Goal: Information Seeking & Learning: Learn about a topic

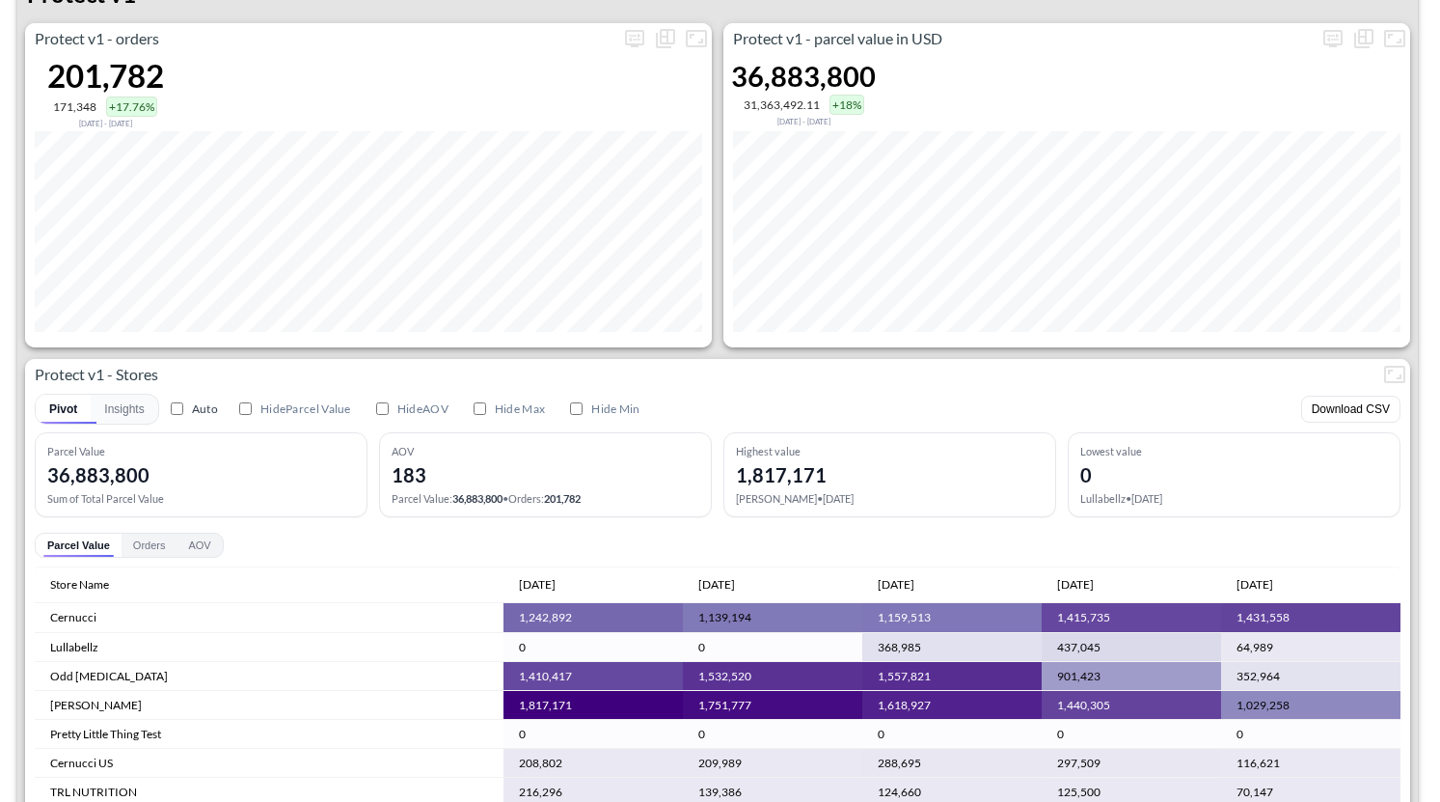
scroll to position [2860, 0]
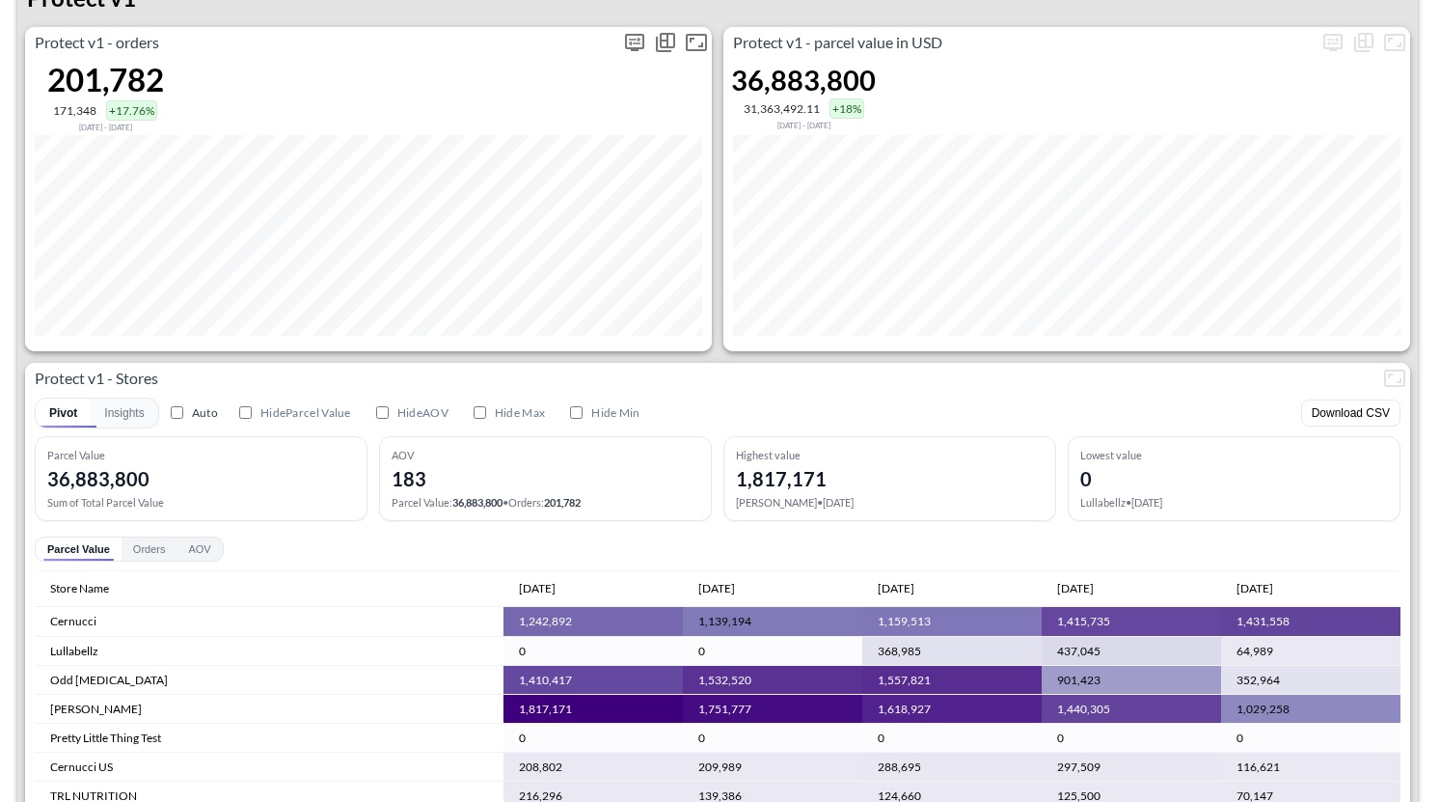
click at [632, 45] on icon "more" at bounding box center [634, 42] width 23 height 23
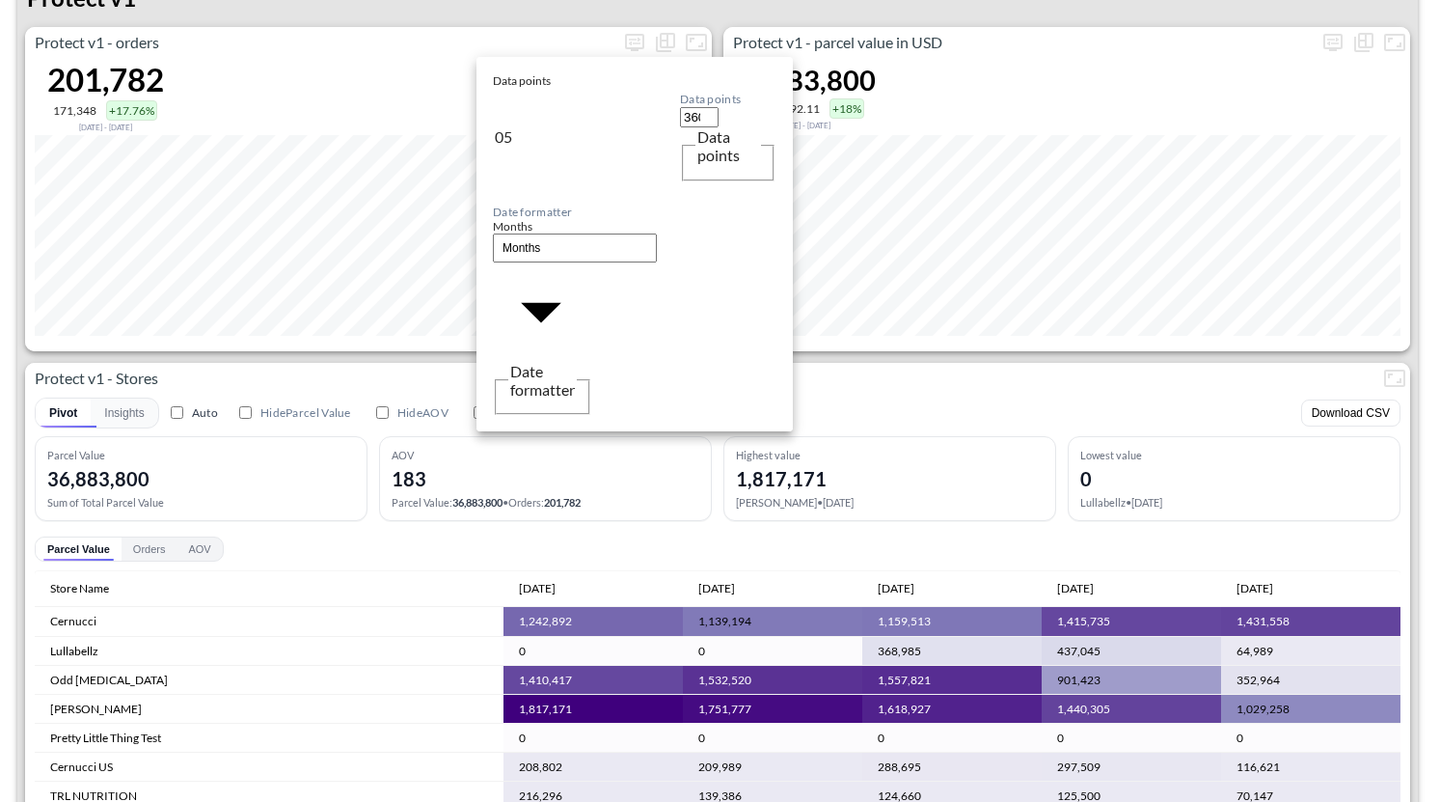
click at [547, 172] on body "BI.P.EYE, Interactive Analytics Dashboards 1 Filters Iso Date May 01, 2025 Glob…" at bounding box center [720, 401] width 1440 height 802
click at [540, 237] on li "Days" at bounding box center [541, 237] width 96 height 29
type input "Days"
type input "149"
click at [719, 347] on div at bounding box center [720, 401] width 1440 height 802
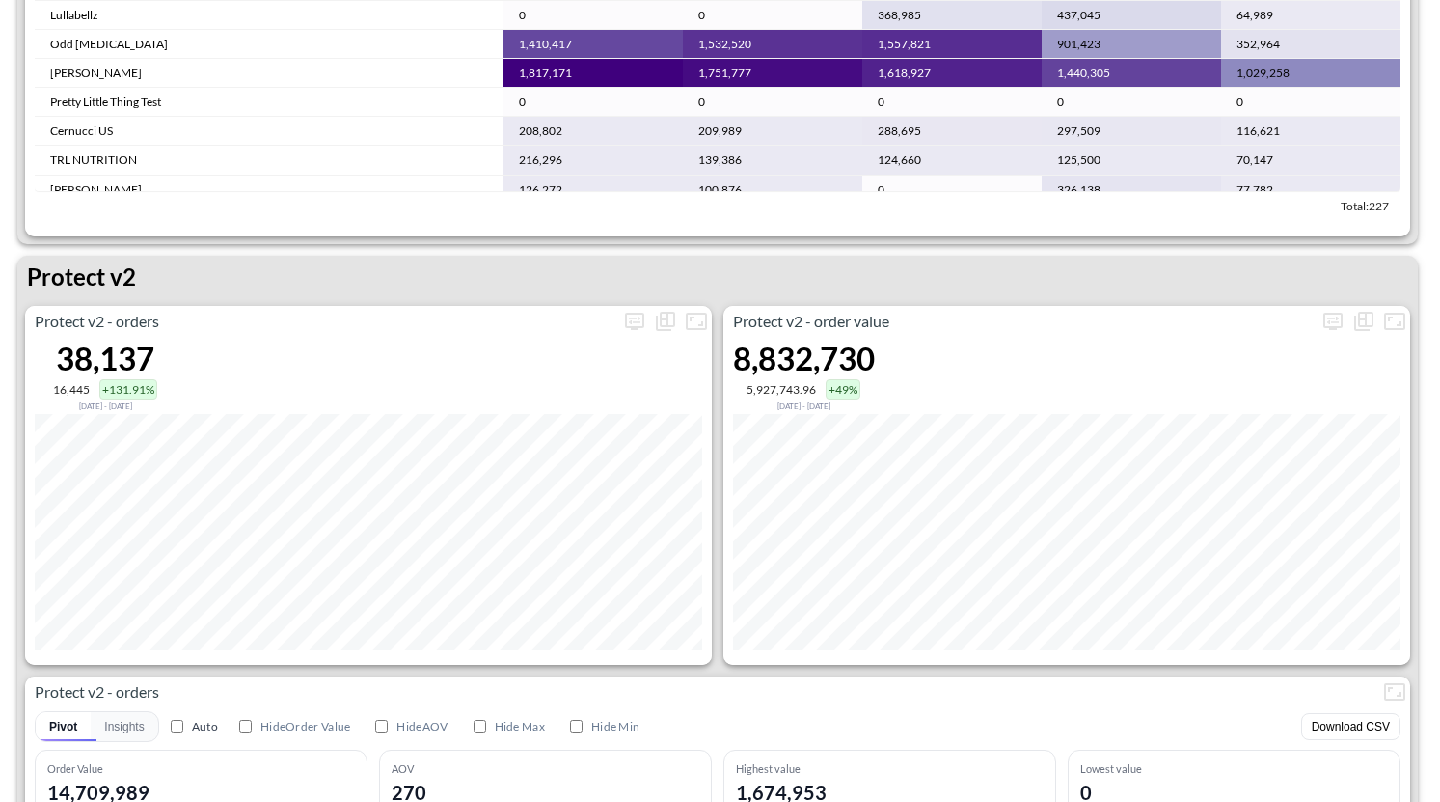
scroll to position [3526, 0]
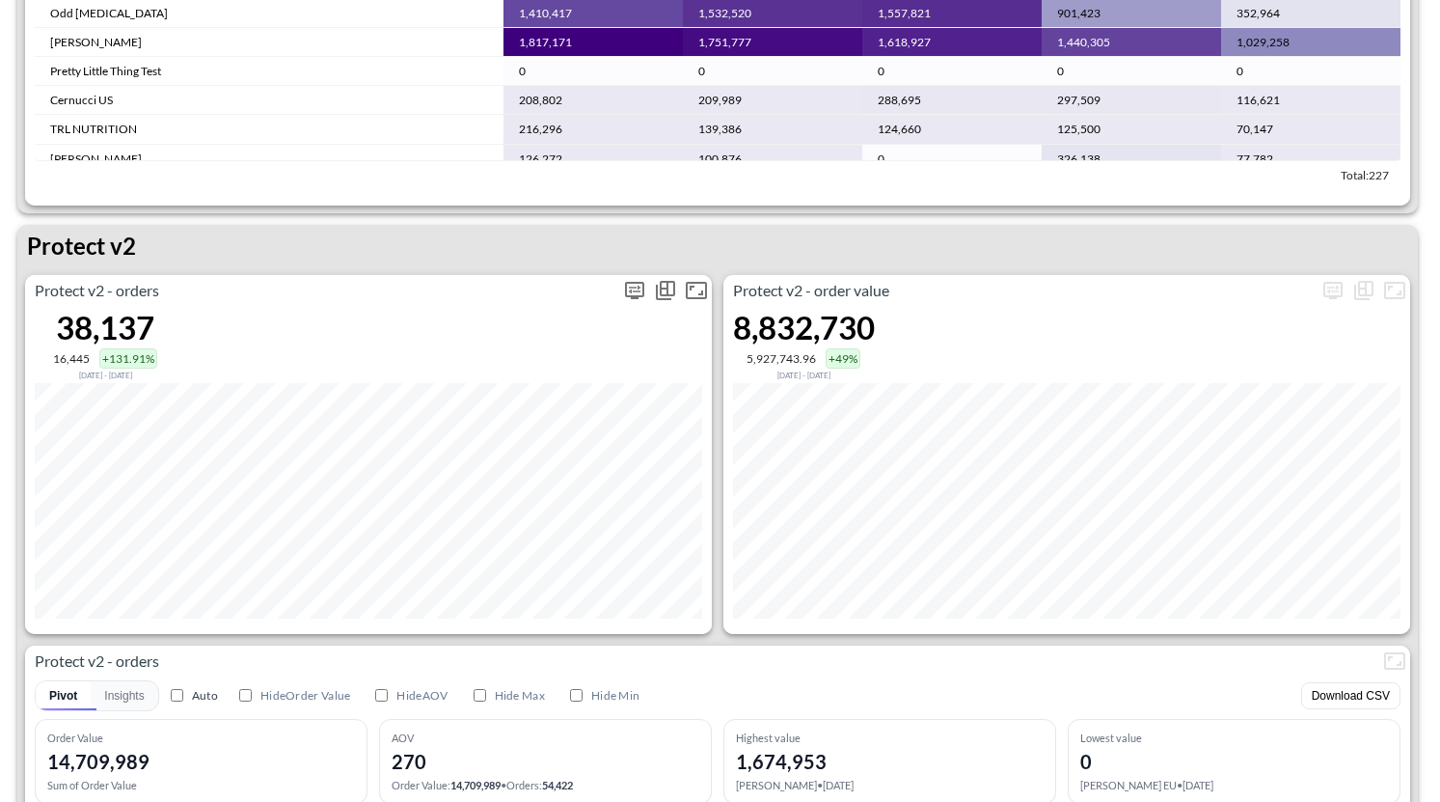
click at [634, 279] on icon "more" at bounding box center [634, 290] width 23 height 23
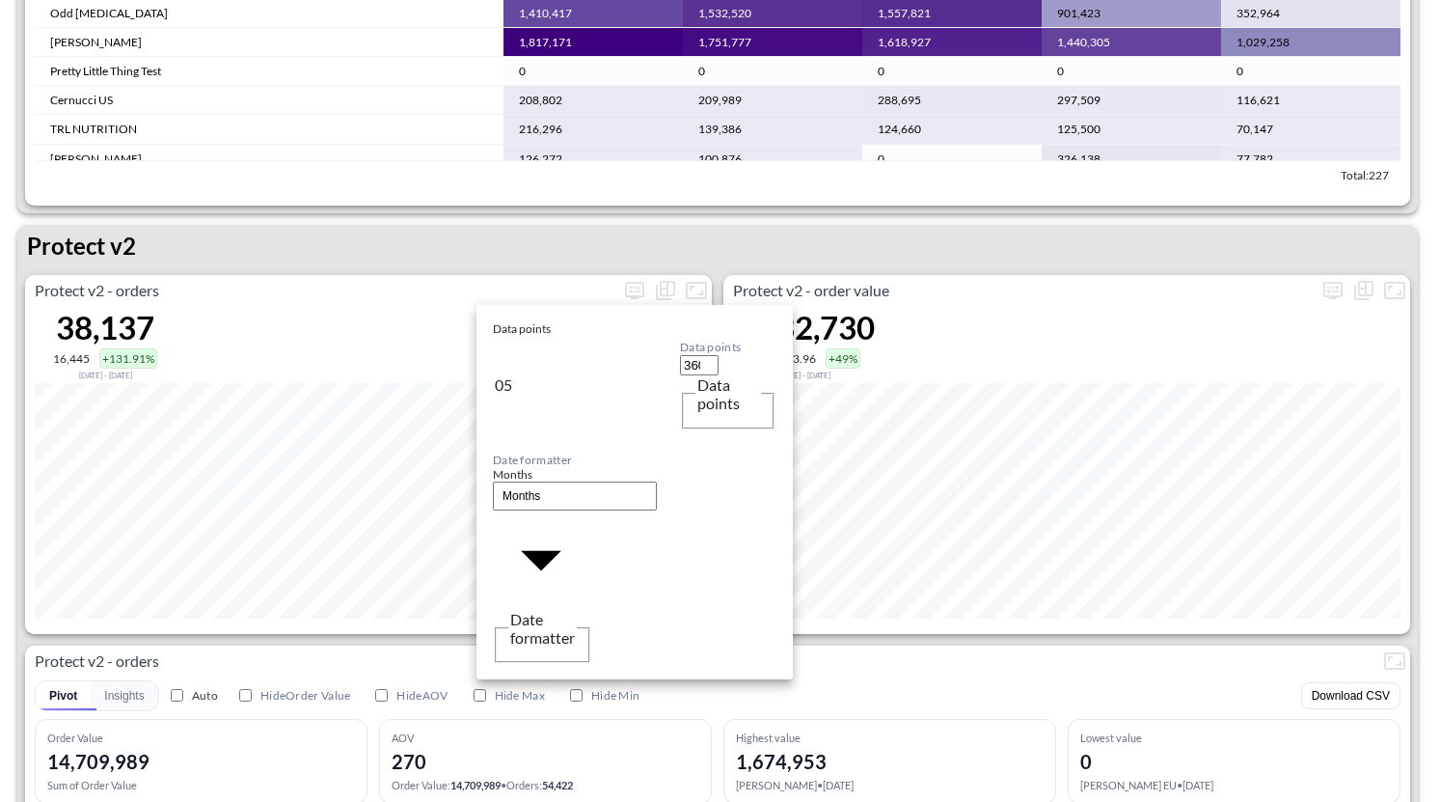
click at [538, 440] on body "BI.P.EYE, Interactive Analytics Dashboards 1 Filters Iso Date May 01, 2025 Glob…" at bounding box center [720, 401] width 1440 height 802
click at [538, 499] on li "Days" at bounding box center [541, 485] width 96 height 29
type input "Days"
type input "149"
click at [711, 607] on div at bounding box center [720, 401] width 1440 height 802
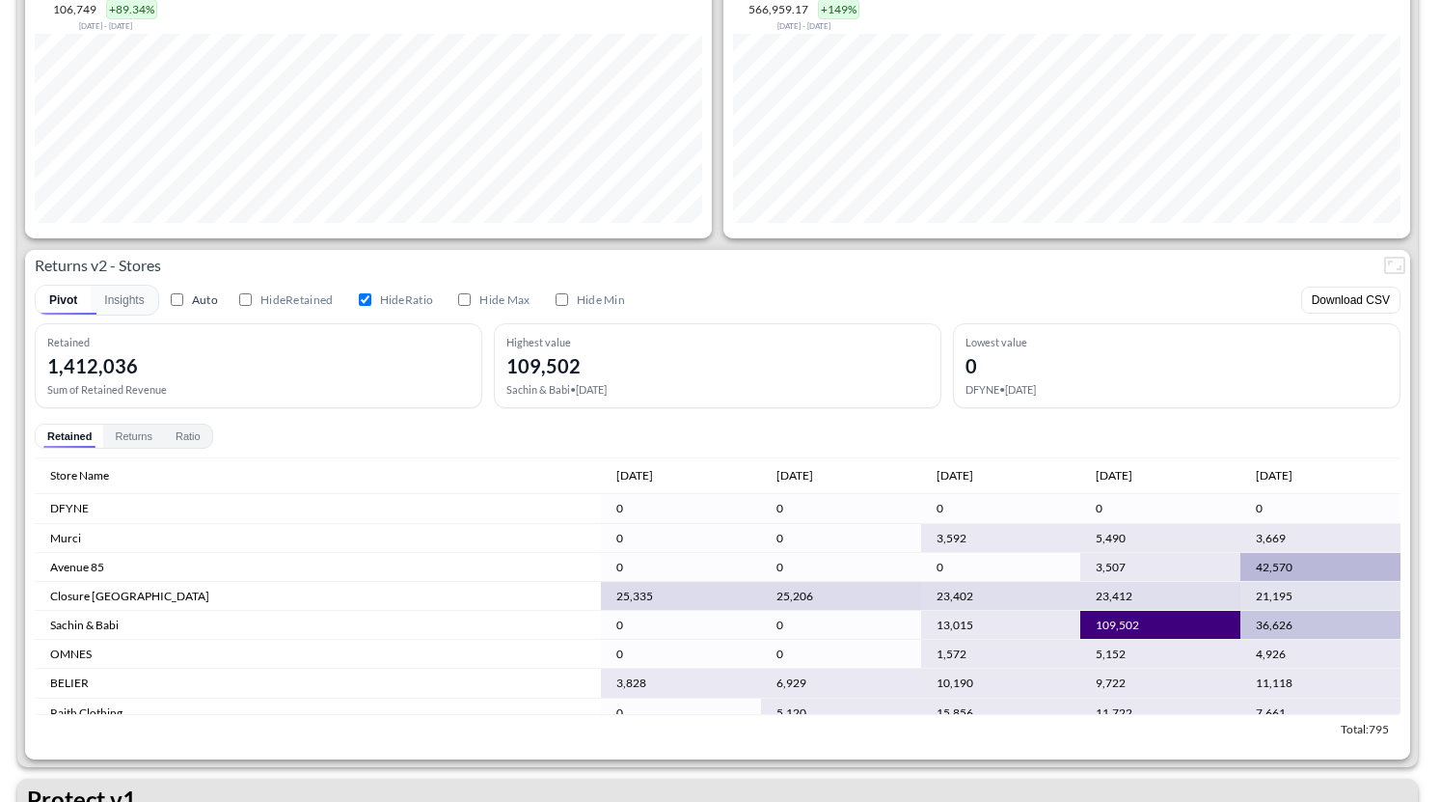
scroll to position [2591, 0]
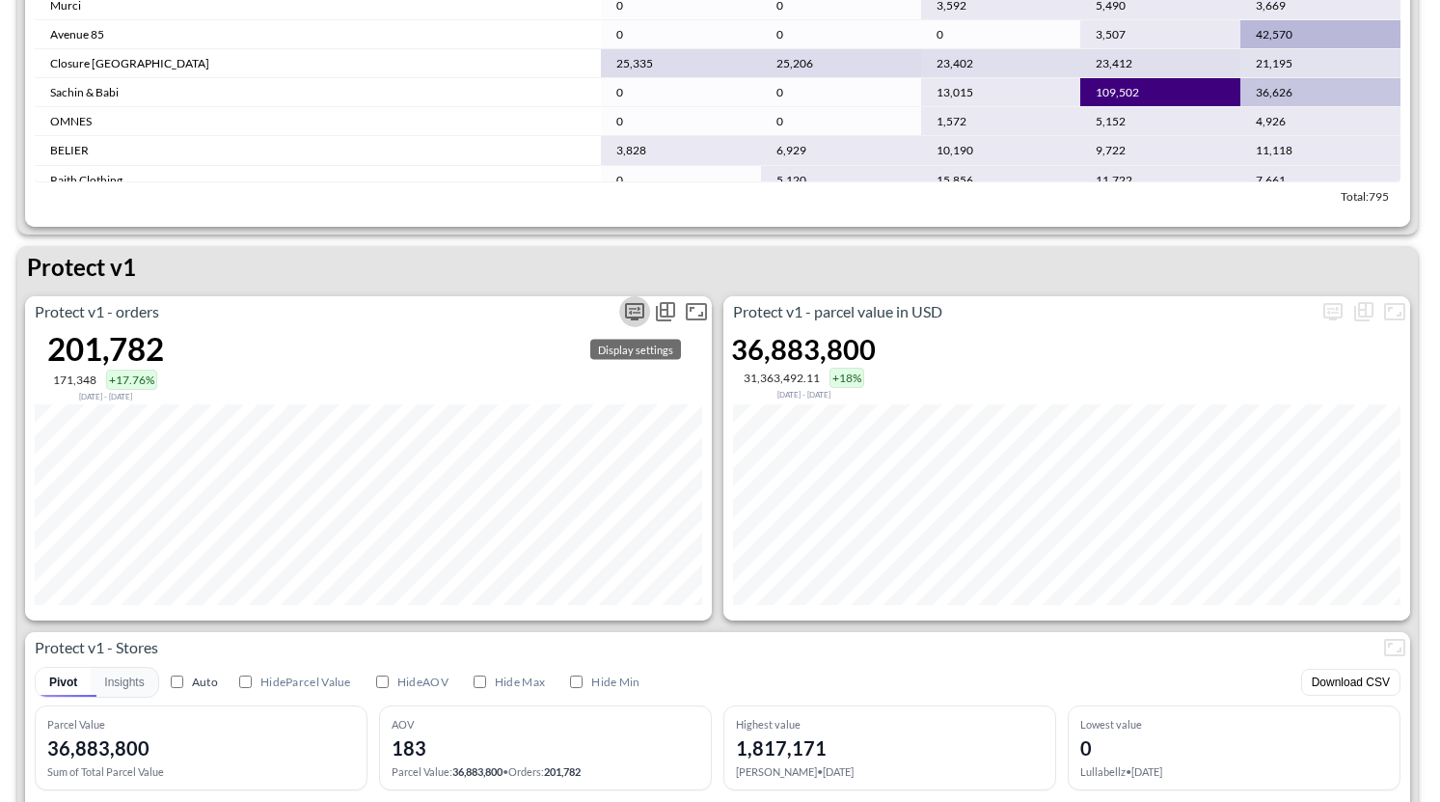
click at [641, 300] on icon "more" at bounding box center [634, 311] width 23 height 23
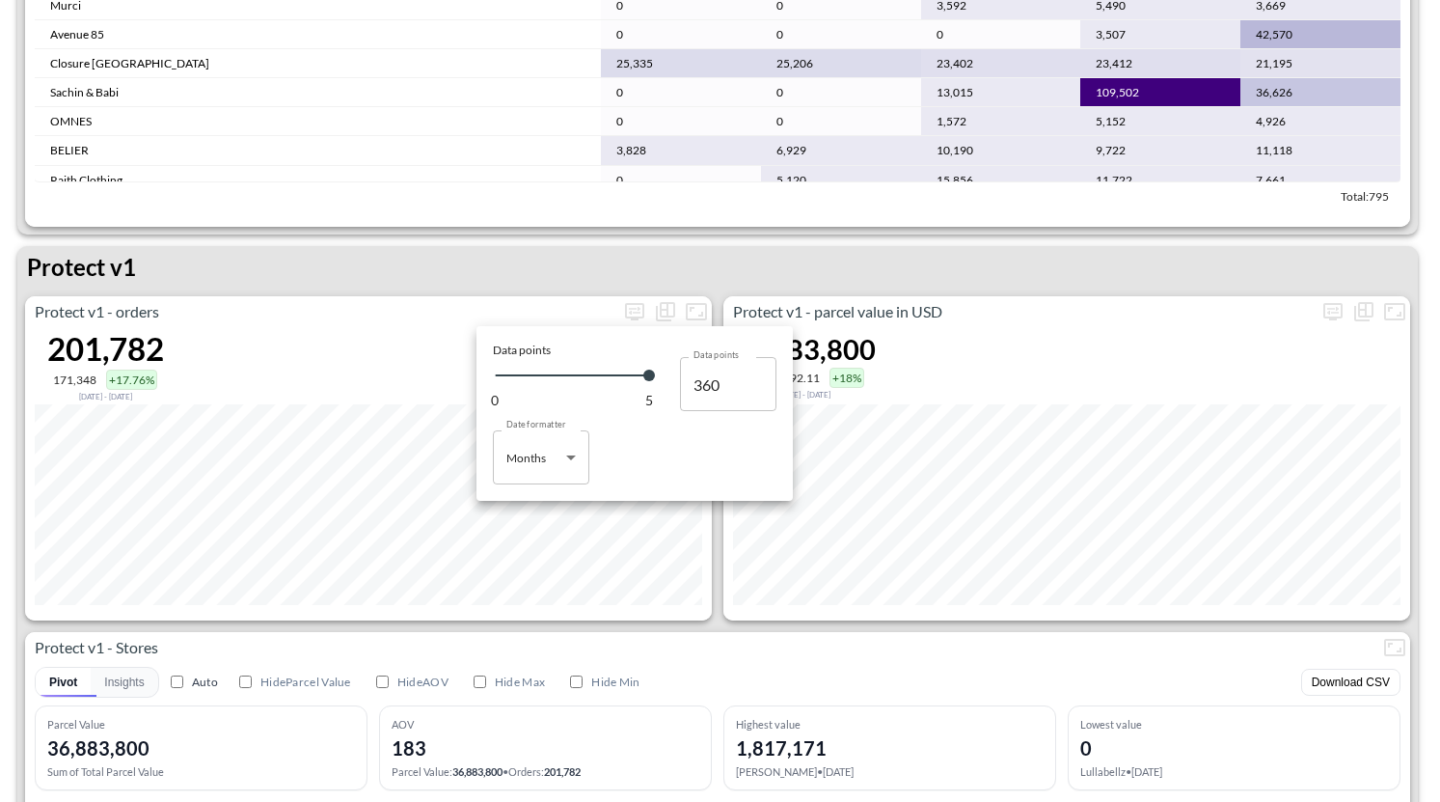
click at [540, 456] on body "BI.P.EYE, Interactive Analytics Dashboards 1 Filters Iso Date May 01, 2025 Glob…" at bounding box center [720, 401] width 1440 height 802
click at [545, 499] on li "Days" at bounding box center [541, 506] width 96 height 29
type input "Days"
type input "149"
click at [688, 605] on div at bounding box center [720, 401] width 1440 height 802
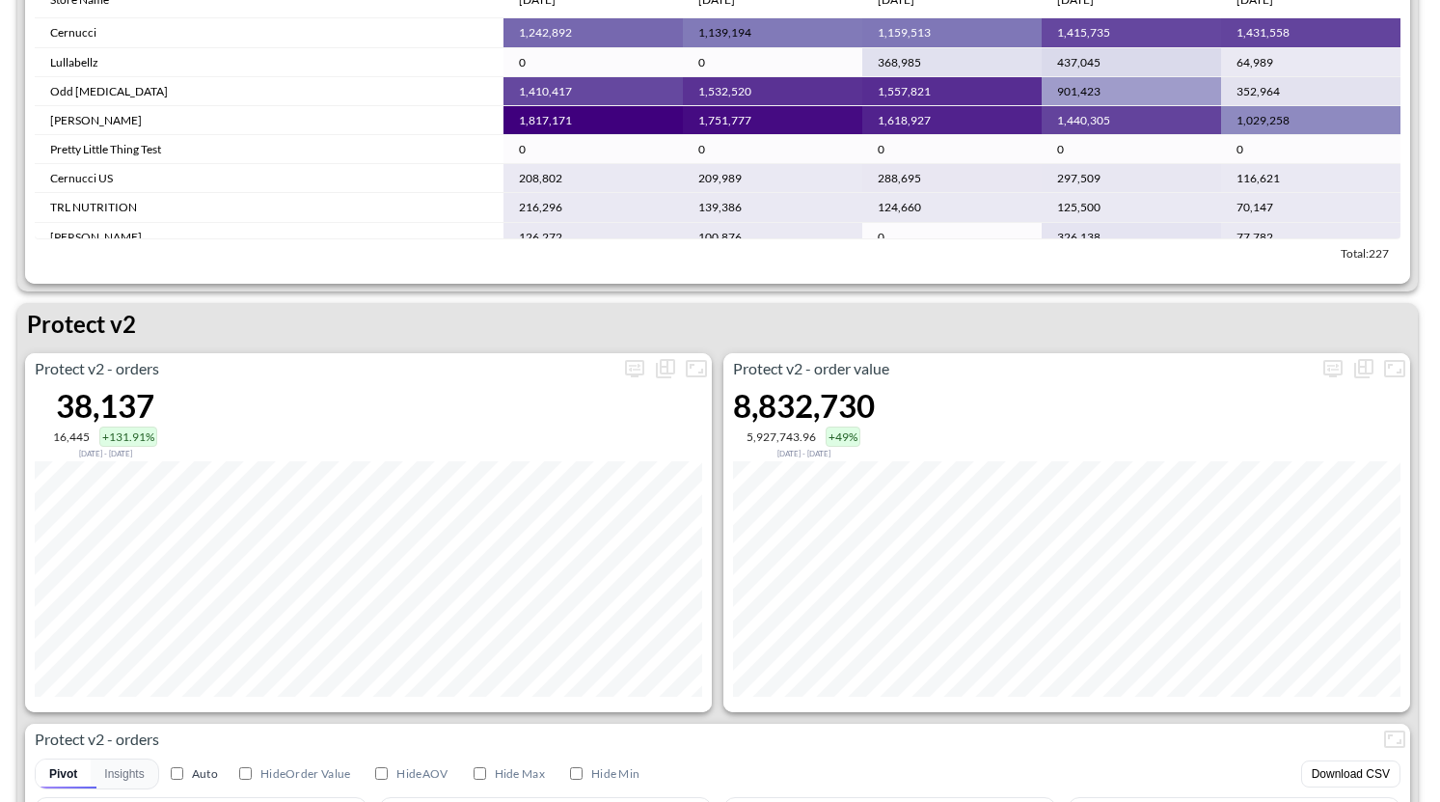
scroll to position [3513, 0]
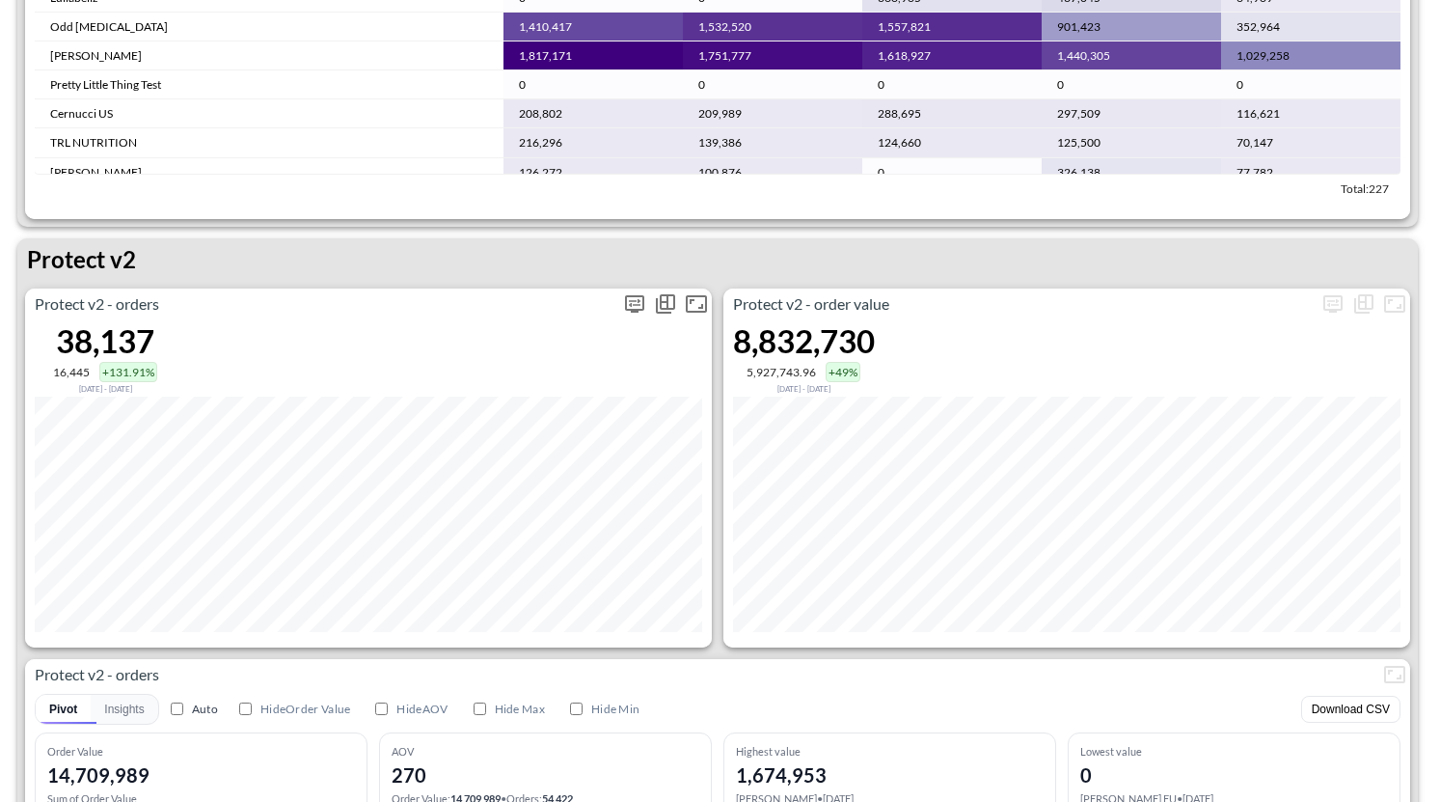
click at [636, 292] on icon "more" at bounding box center [634, 303] width 23 height 23
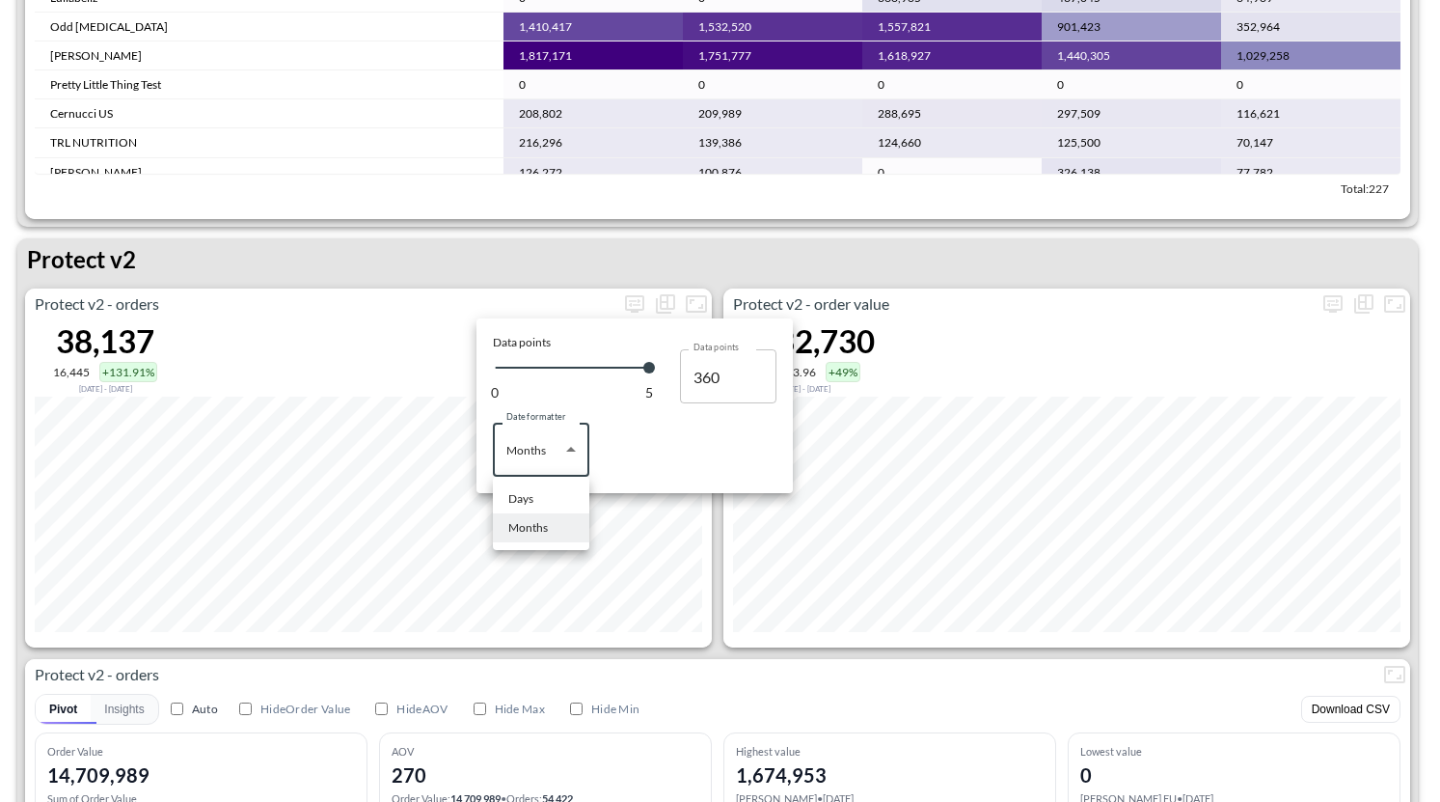
click at [514, 461] on body "BI.P.EYE, Interactive Analytics Dashboards 1 Filters Iso Date May 01, 2025 Glob…" at bounding box center [720, 401] width 1440 height 802
click at [557, 509] on li "Days" at bounding box center [541, 498] width 96 height 29
type input "Days"
type input "149"
click at [713, 639] on div at bounding box center [720, 401] width 1440 height 802
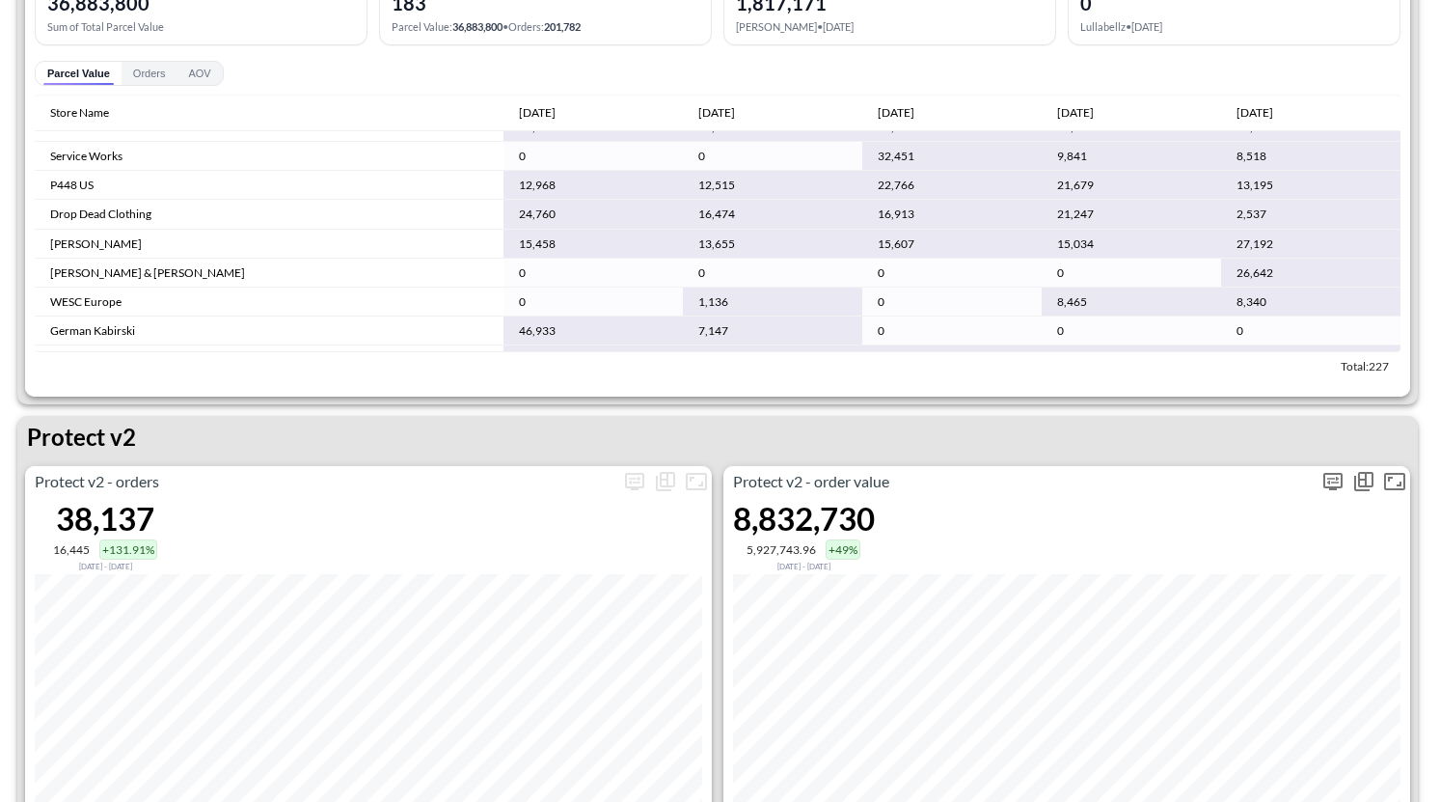
scroll to position [860, 0]
click at [630, 477] on icon "more" at bounding box center [634, 481] width 23 height 23
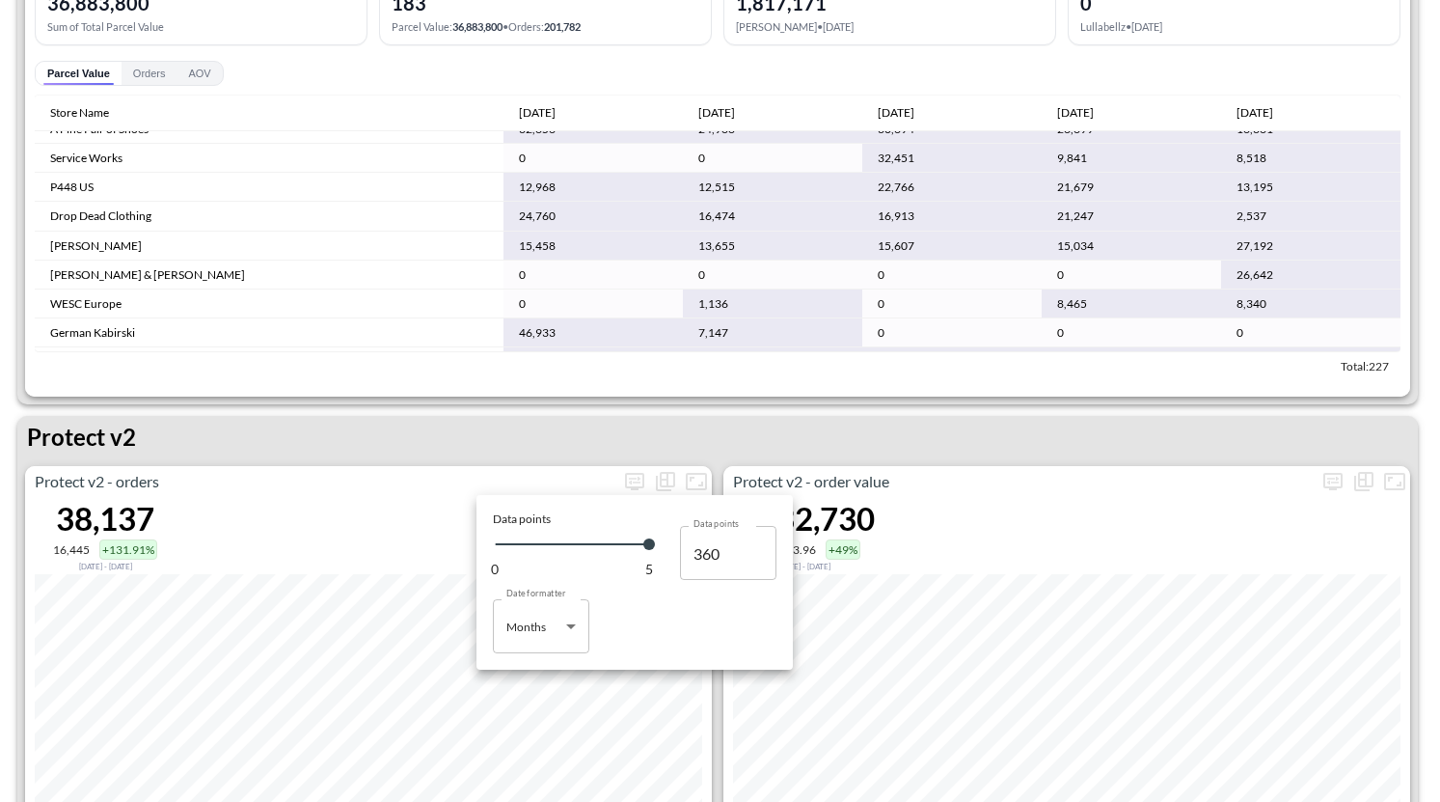
click at [554, 642] on body "BI.P.EYE, Interactive Analytics Dashboards 1 Filters Iso Date May 01, 2025 Glob…" at bounding box center [720, 401] width 1440 height 802
click at [530, 678] on div "Days" at bounding box center [520, 674] width 25 height 17
type input "Days"
type input "149"
click at [548, 449] on div at bounding box center [720, 401] width 1440 height 802
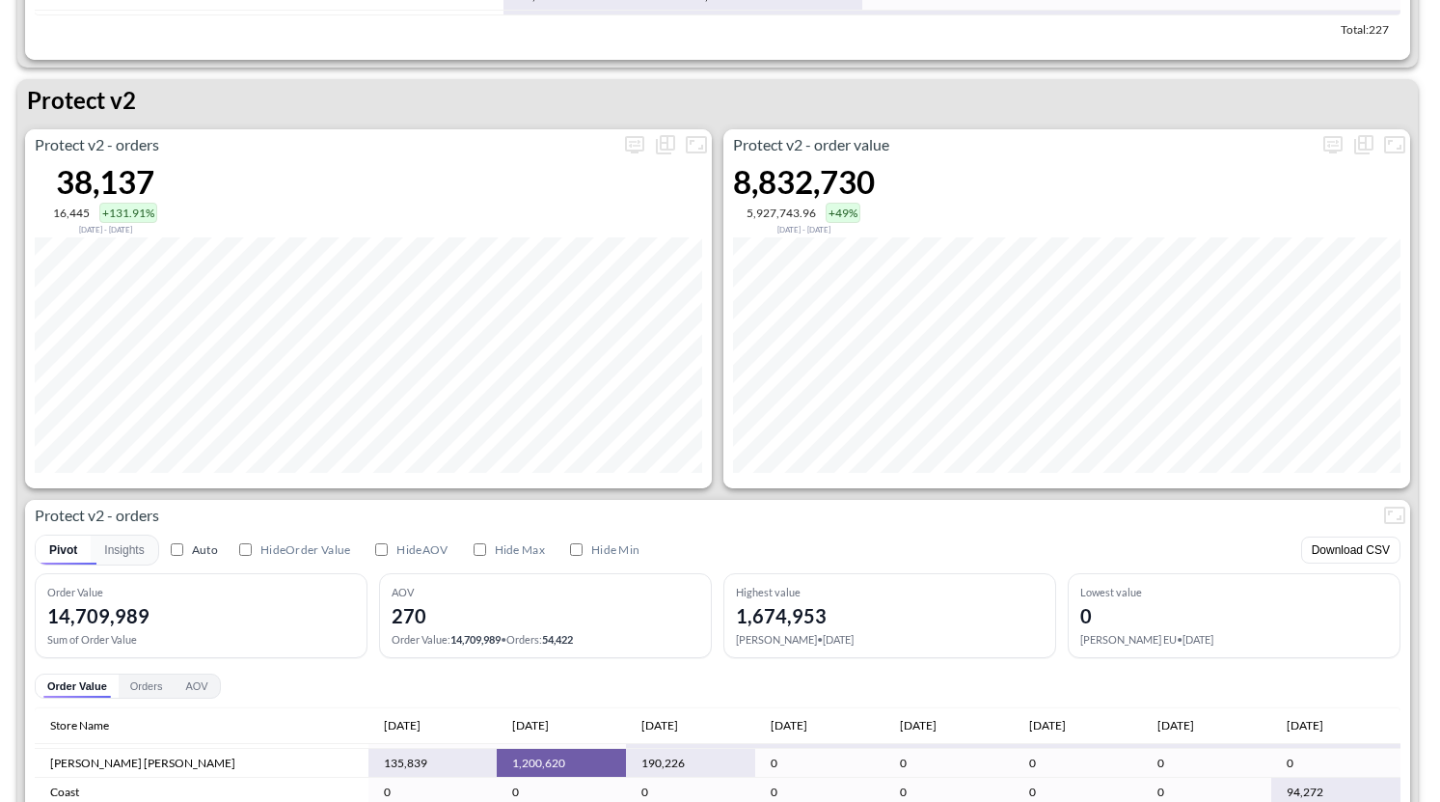
scroll to position [3674, 0]
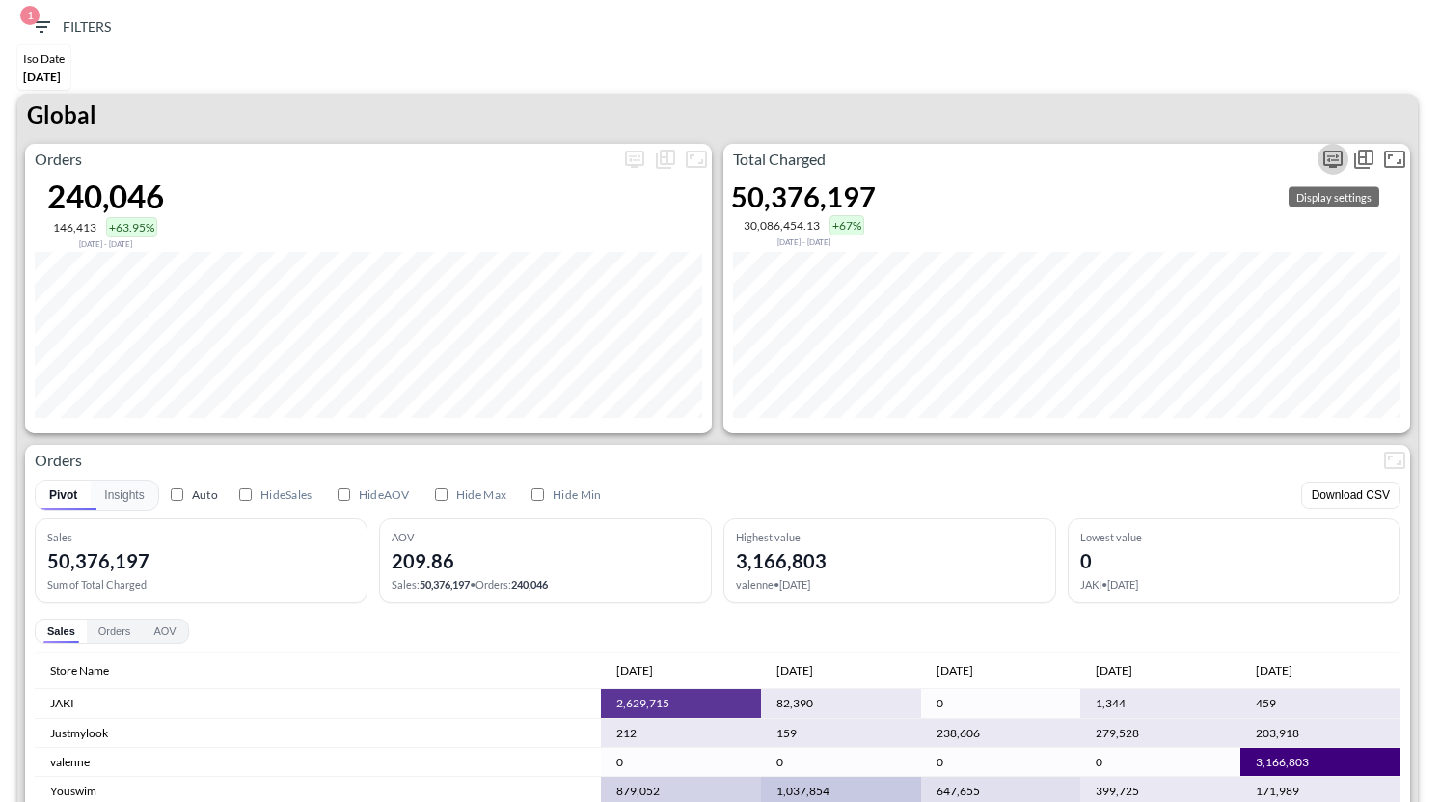
click at [1324, 169] on button "more" at bounding box center [1333, 159] width 31 height 31
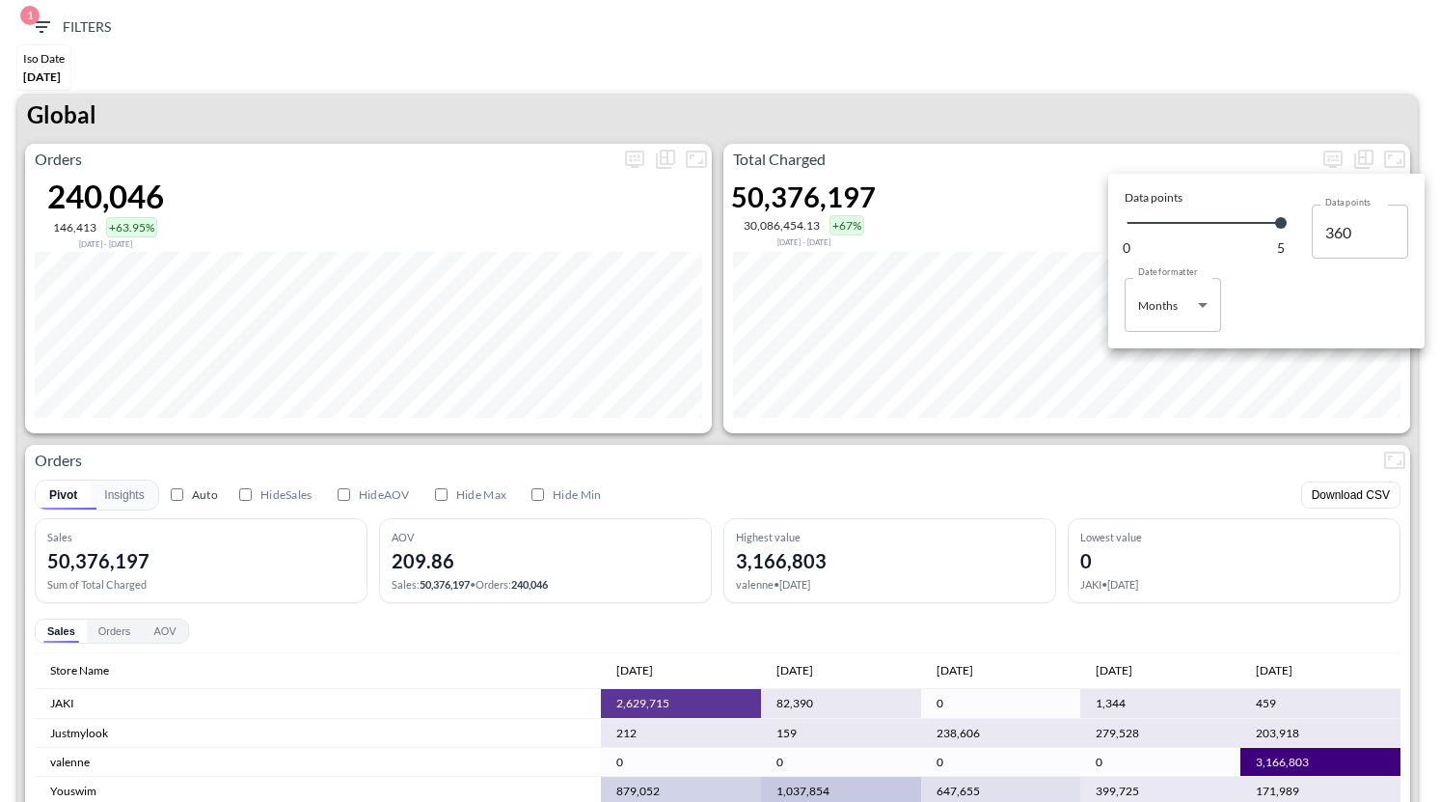
click at [1175, 278] on body "BI.P.EYE, Interactive Analytics Dashboards 1 Filters Iso Date [DATE] Global Ord…" at bounding box center [720, 401] width 1440 height 802
click at [1157, 360] on div "Days" at bounding box center [1152, 353] width 25 height 17
type input "Days"
type input "149"
click at [1050, 115] on div at bounding box center [720, 401] width 1440 height 802
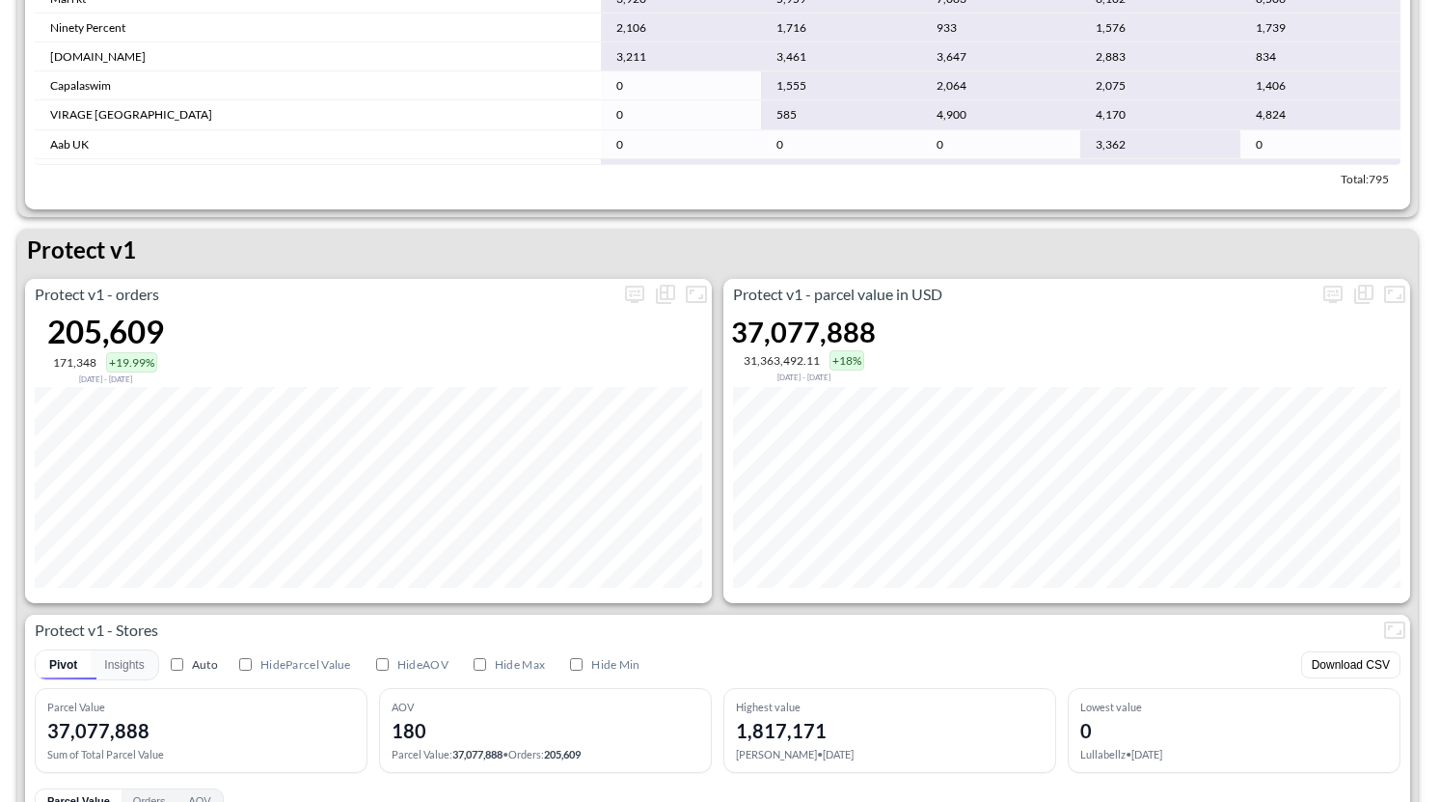
scroll to position [2636, 0]
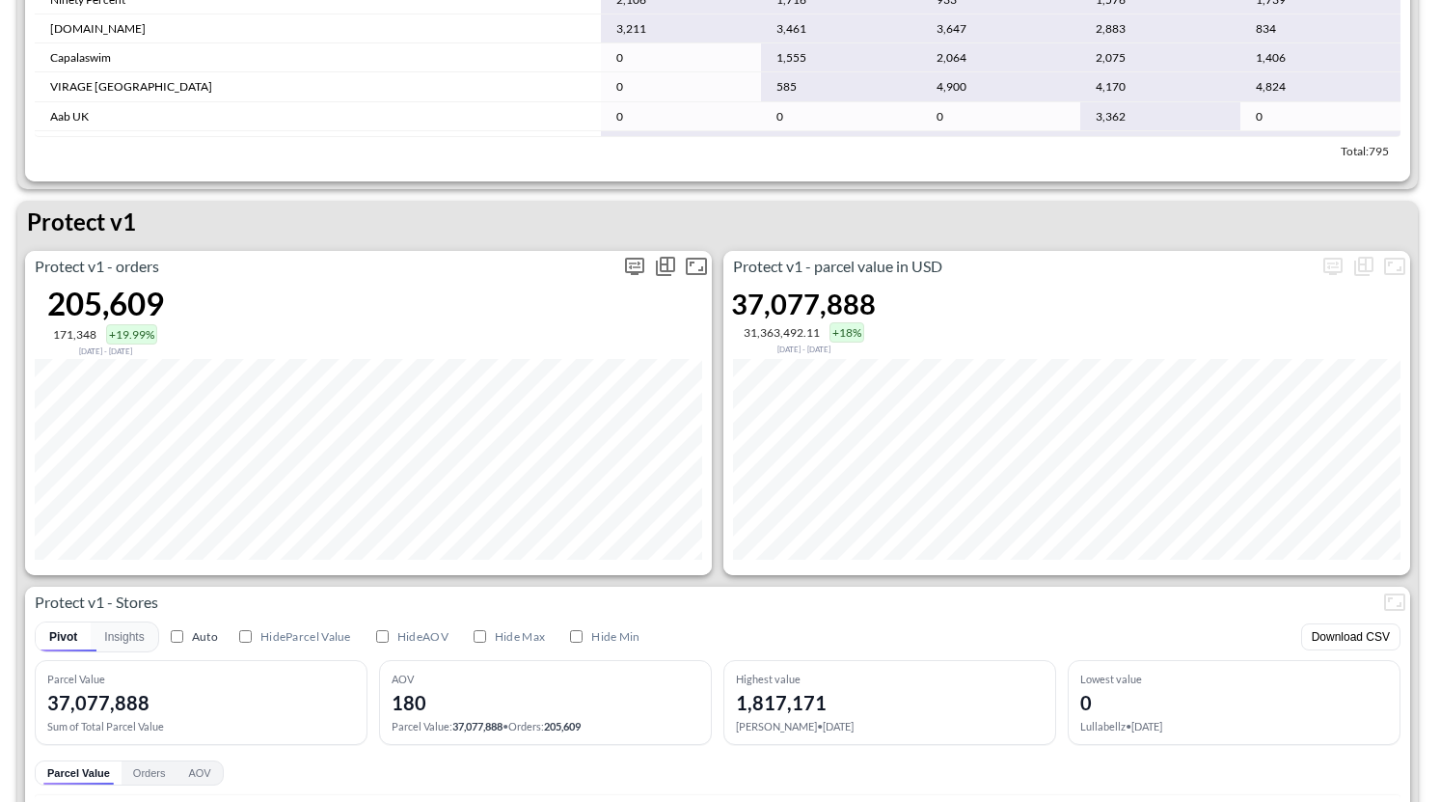
click at [654, 273] on icon "Show as…" at bounding box center [665, 266] width 23 height 23
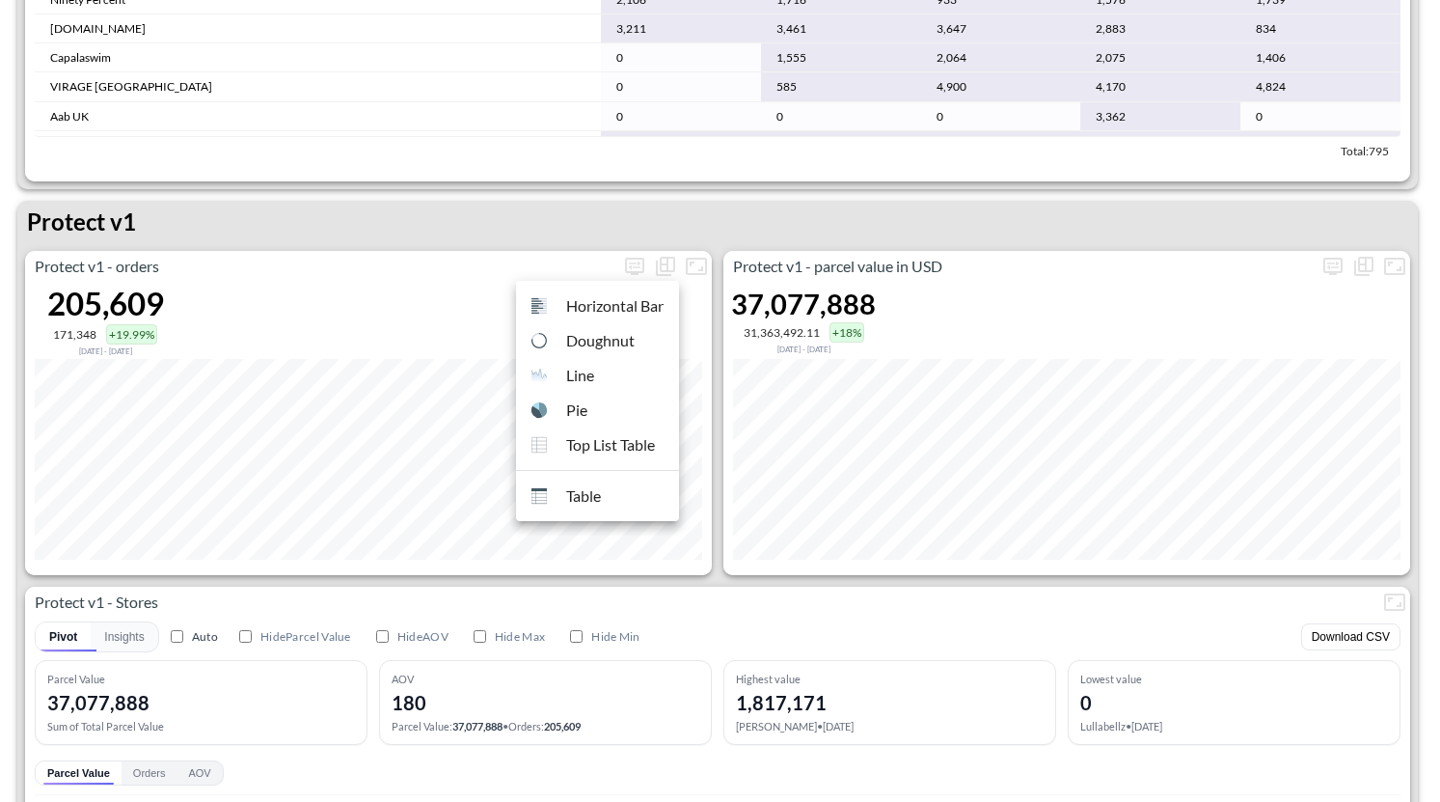
click at [620, 265] on div at bounding box center [720, 401] width 1440 height 802
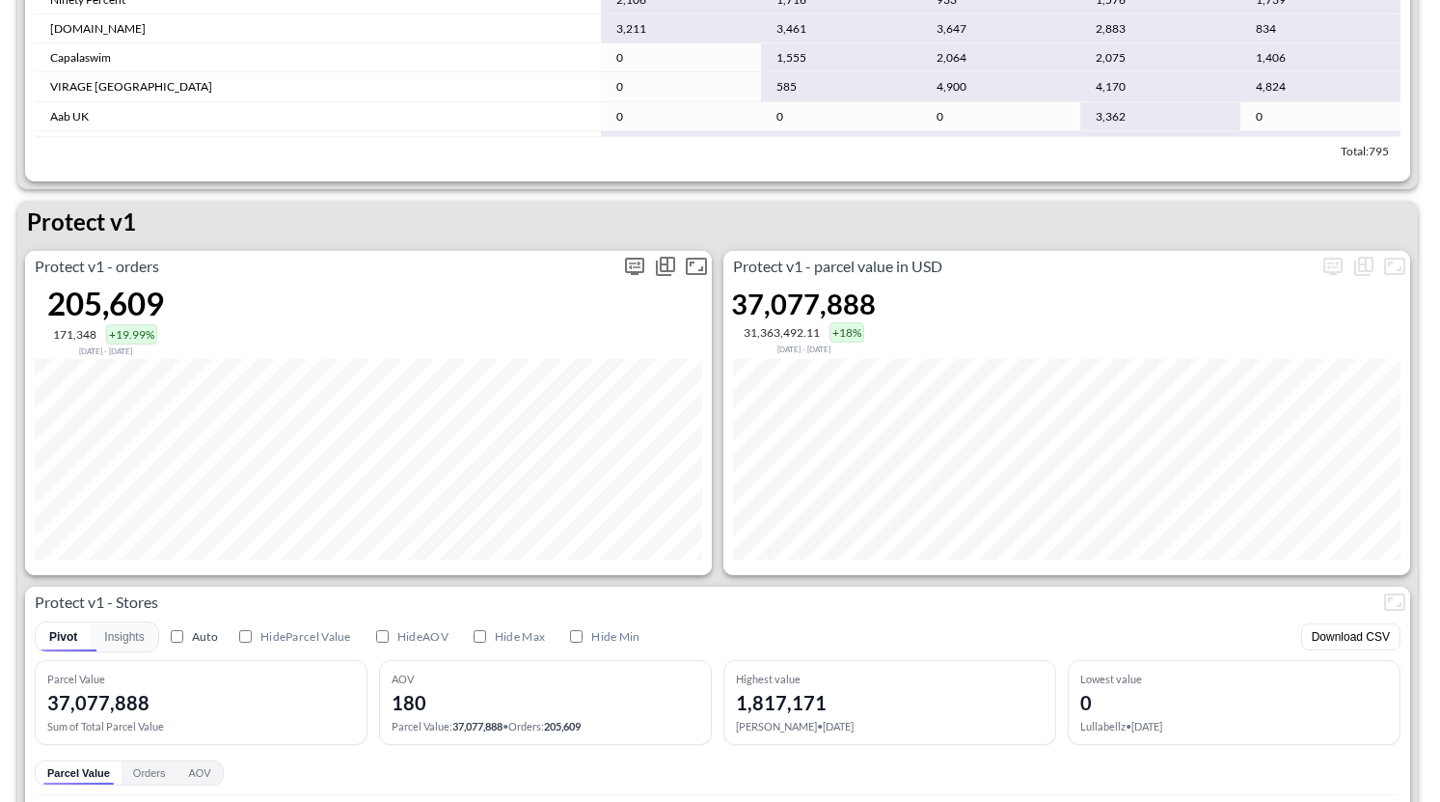
click at [639, 263] on icon "more" at bounding box center [634, 266] width 23 height 23
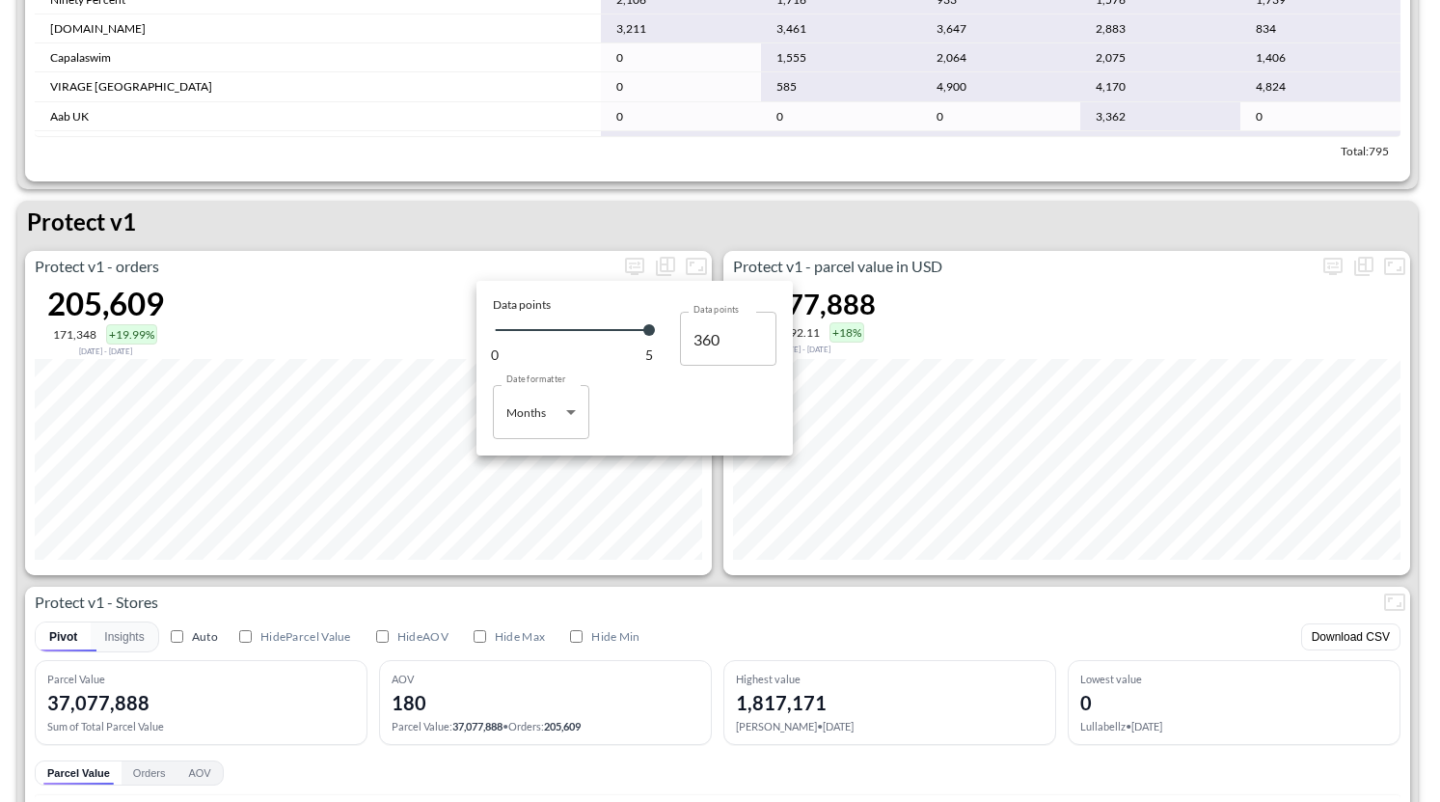
click at [565, 421] on body "BI.P.EYE, Interactive Analytics Dashboards 1 Filters Iso Date May 01, 2025 Glob…" at bounding box center [720, 401] width 1440 height 802
click at [516, 453] on div "Days" at bounding box center [520, 460] width 25 height 17
type input "Days"
type input "149"
click at [514, 212] on div at bounding box center [720, 401] width 1440 height 802
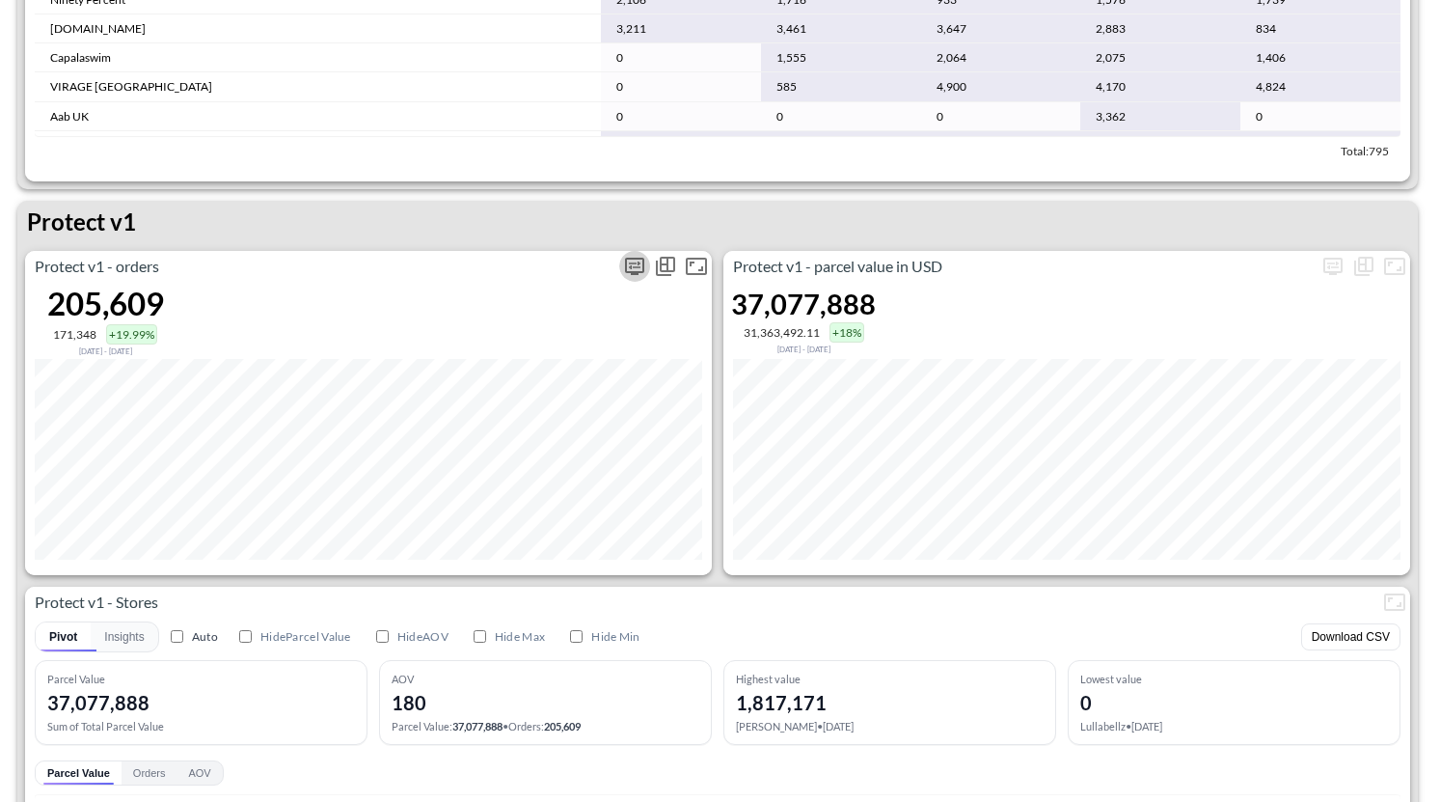
click at [637, 269] on icon "more" at bounding box center [634, 266] width 19 height 17
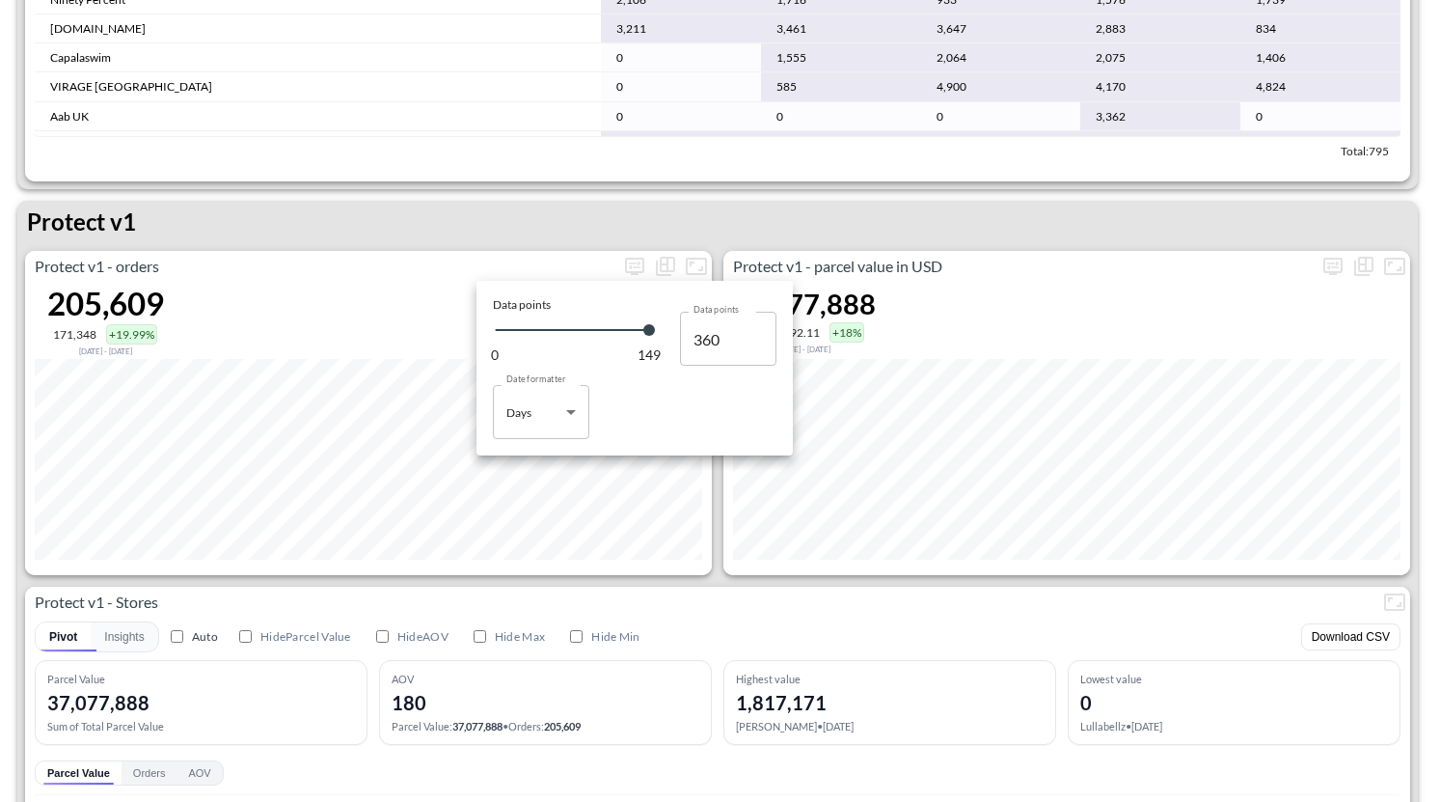
click at [566, 417] on body "BI.P.EYE, Interactive Analytics Dashboards 1 Filters Iso Date May 01, 2025 Glob…" at bounding box center [720, 401] width 1440 height 802
click at [536, 479] on li "Months" at bounding box center [541, 490] width 96 height 29
type input "Months"
click at [497, 596] on div at bounding box center [720, 401] width 1440 height 802
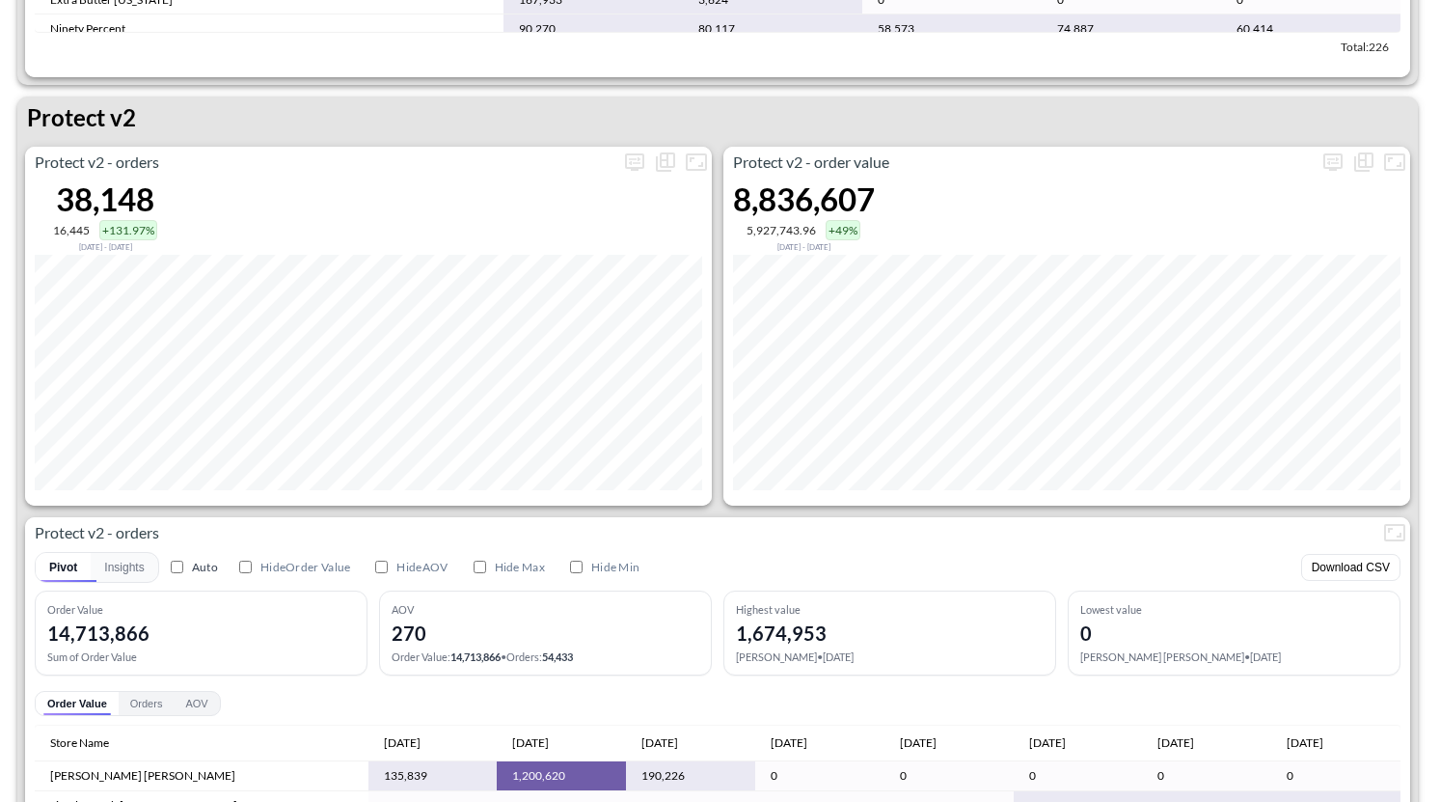
scroll to position [3657, 0]
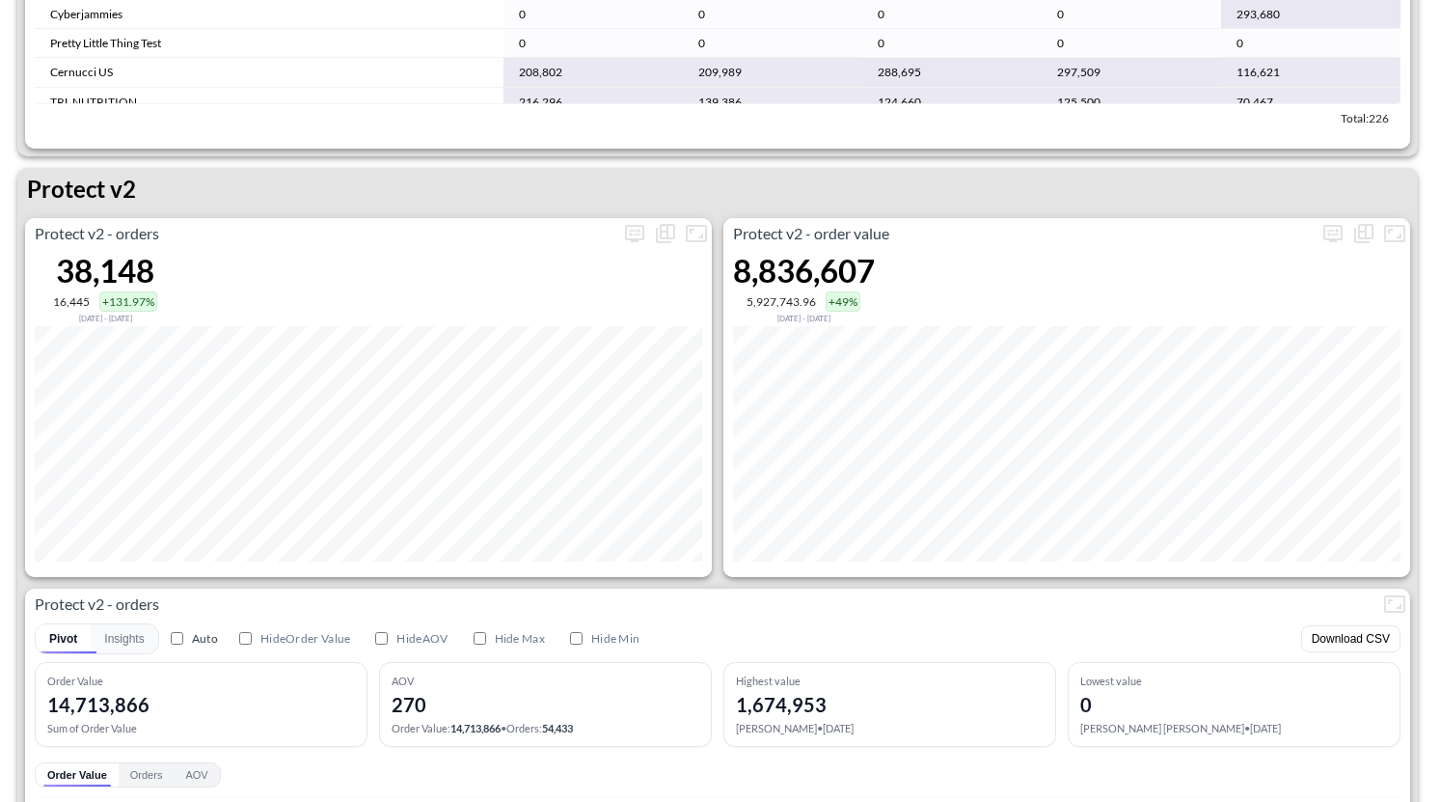
scroll to position [3586, 0]
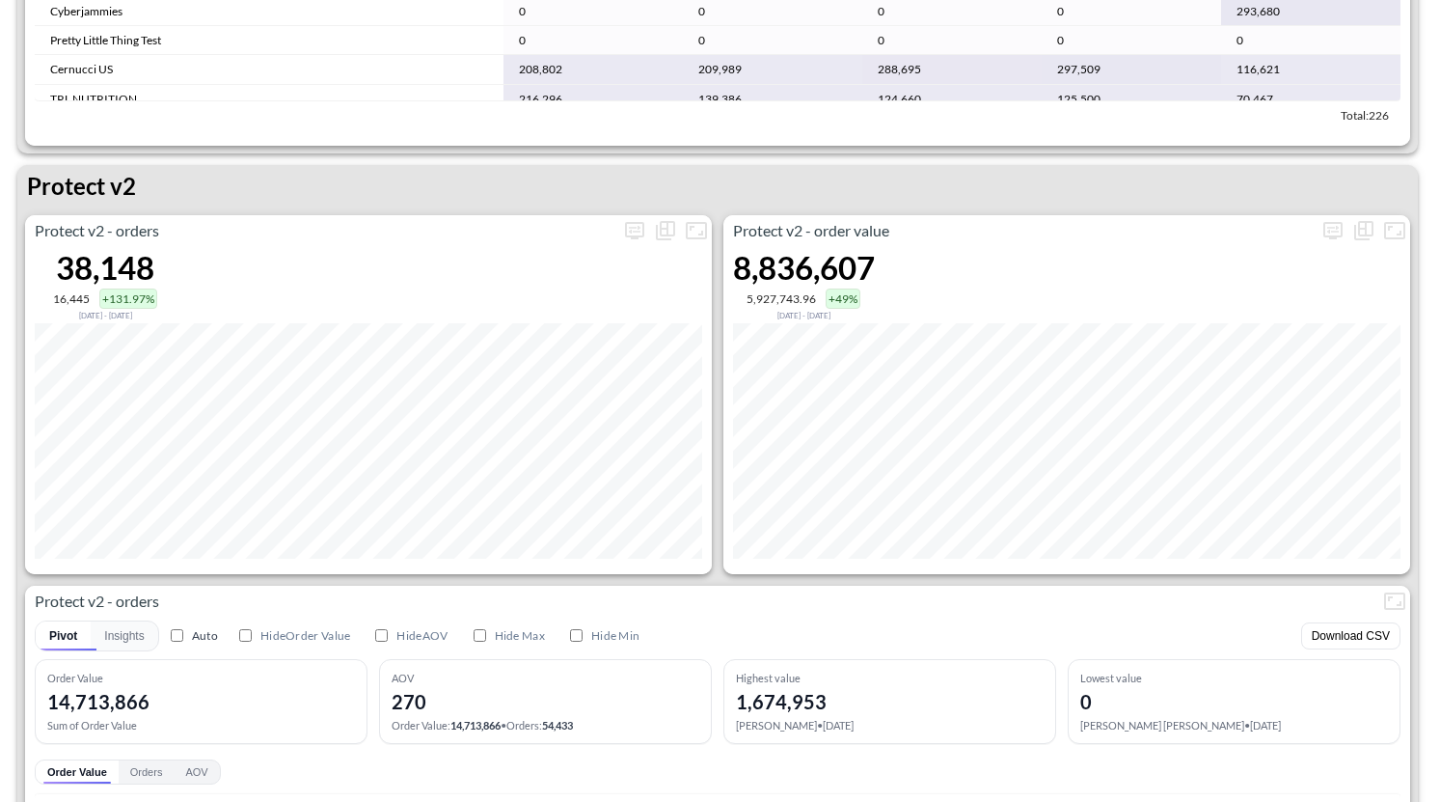
click at [627, 245] on div "Protect v2 - orders 38,148 16,445 +131.97% [DATE] - [DATE]" at bounding box center [368, 394] width 687 height 359
click at [635, 215] on button "more" at bounding box center [634, 230] width 31 height 31
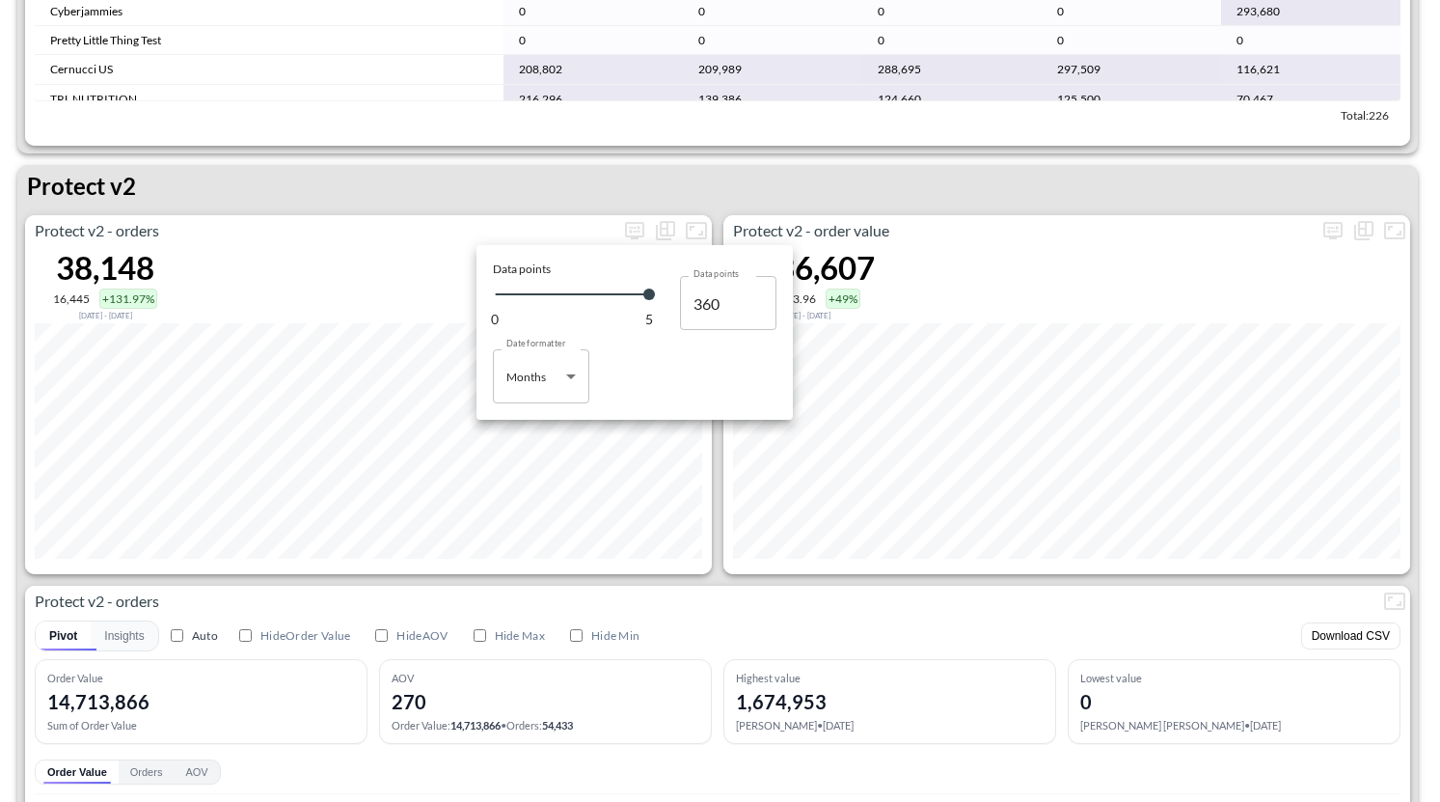
click at [543, 389] on body "BI.P.EYE, Interactive Analytics Dashboards 1 Filters Iso Date May 01, 2025 Glob…" at bounding box center [720, 401] width 1440 height 802
click at [530, 427] on div "Days" at bounding box center [520, 425] width 25 height 17
type input "Days"
type input "149"
click at [709, 568] on div at bounding box center [720, 401] width 1440 height 802
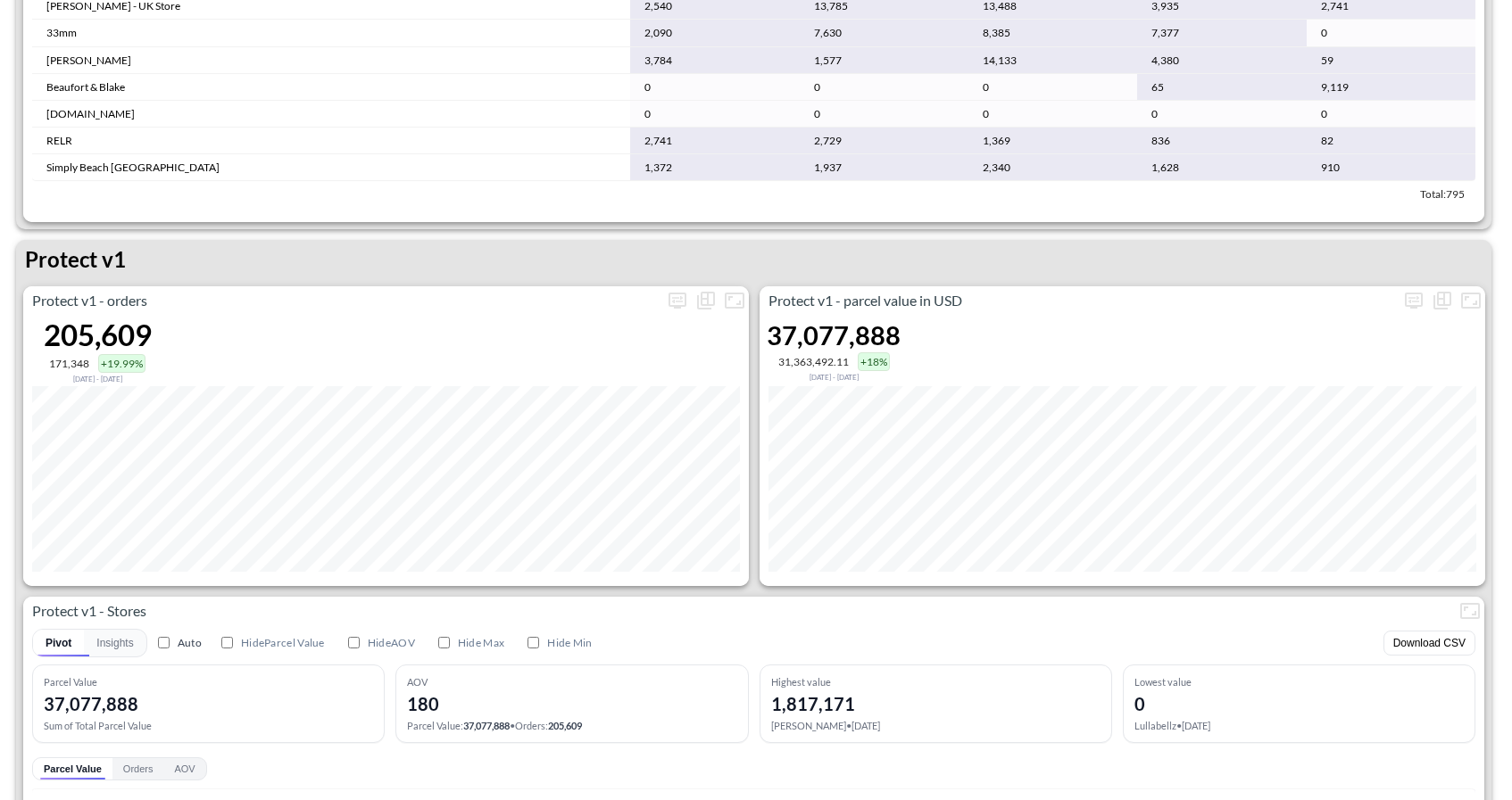
scroll to position [2258, 0]
